Goal: Check status: Check status

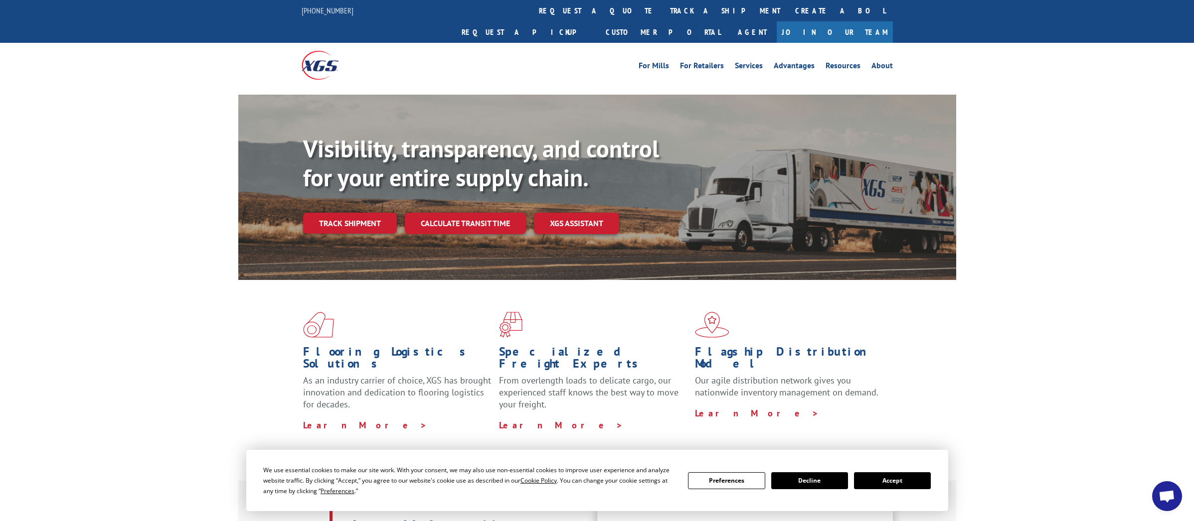
click at [662, 8] on link "track a shipment" at bounding box center [724, 10] width 125 height 21
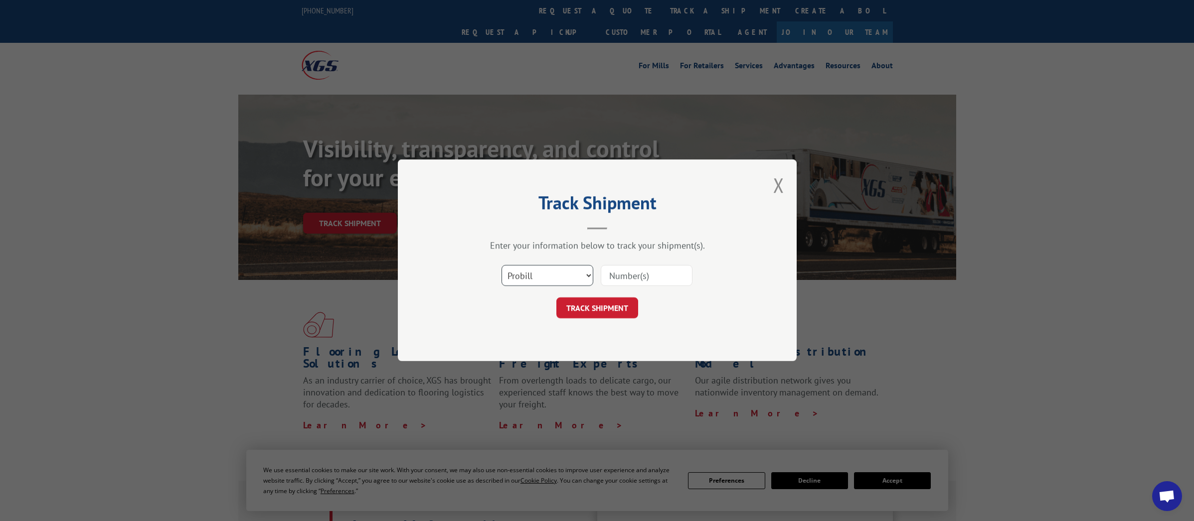
click at [574, 275] on select "Select category... Probill BOL PO" at bounding box center [547, 276] width 92 height 21
select select "bol"
click at [616, 275] on input at bounding box center [647, 276] width 92 height 21
type input "092525YD"
click at [595, 311] on button "TRACK SHIPMENT" at bounding box center [597, 308] width 82 height 21
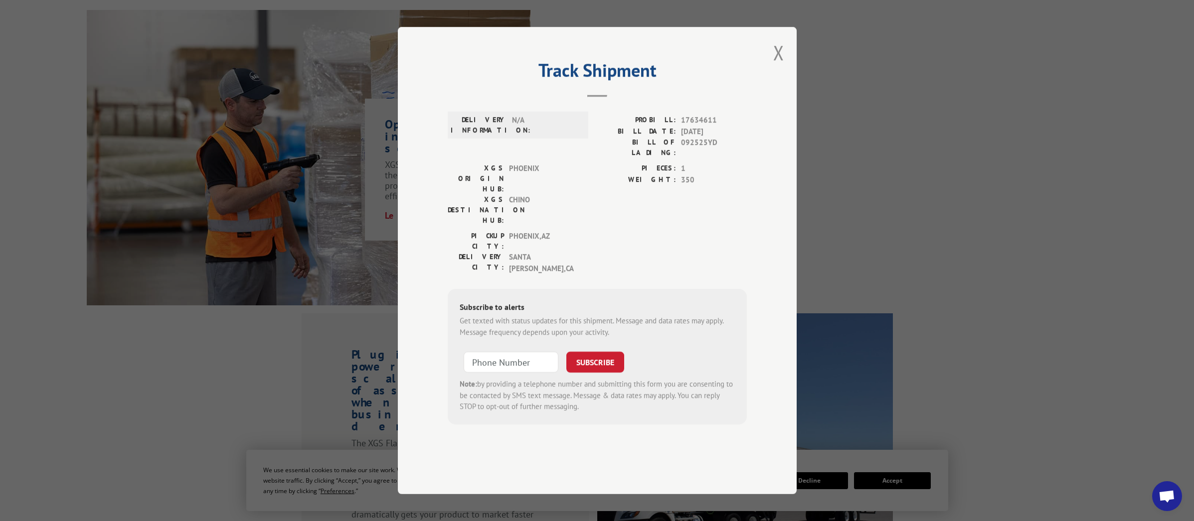
scroll to position [727, 0]
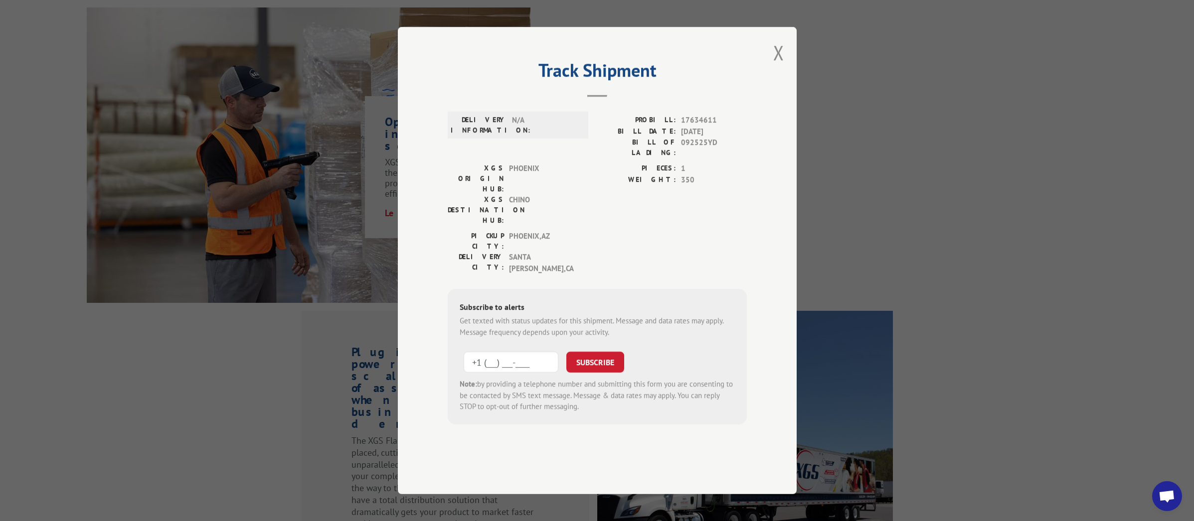
click at [509, 352] on input "+1 (___) ___-____" at bounding box center [510, 362] width 95 height 21
type input "[PHONE_NUMBER]"
click at [602, 352] on button "SUBSCRIBE" at bounding box center [595, 362] width 58 height 21
click at [778, 65] on button "Close modal" at bounding box center [778, 51] width 11 height 26
